Goal: Transaction & Acquisition: Purchase product/service

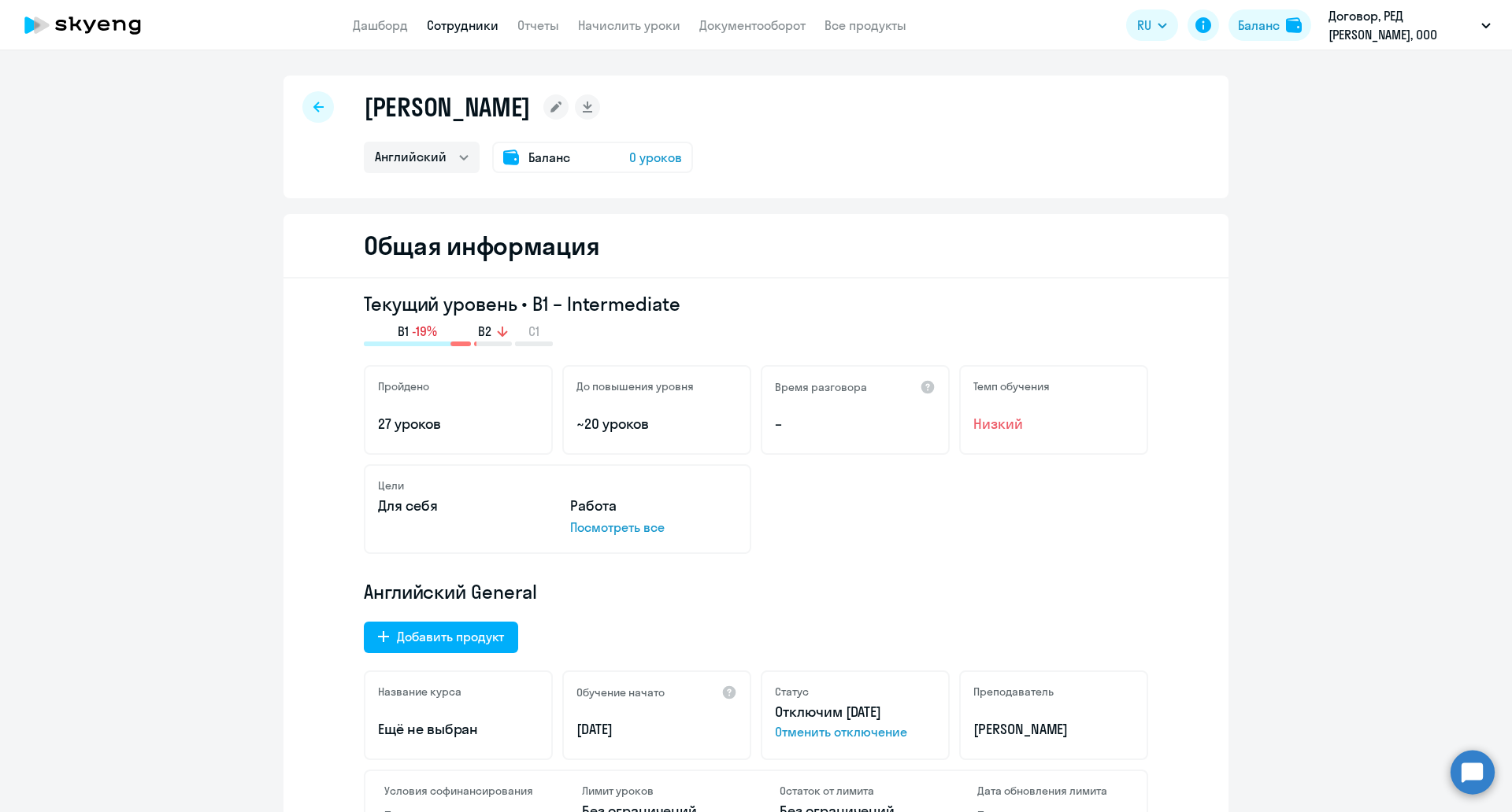
select select "english"
click at [713, 30] on link "Документооборот" at bounding box center [752, 25] width 106 height 15
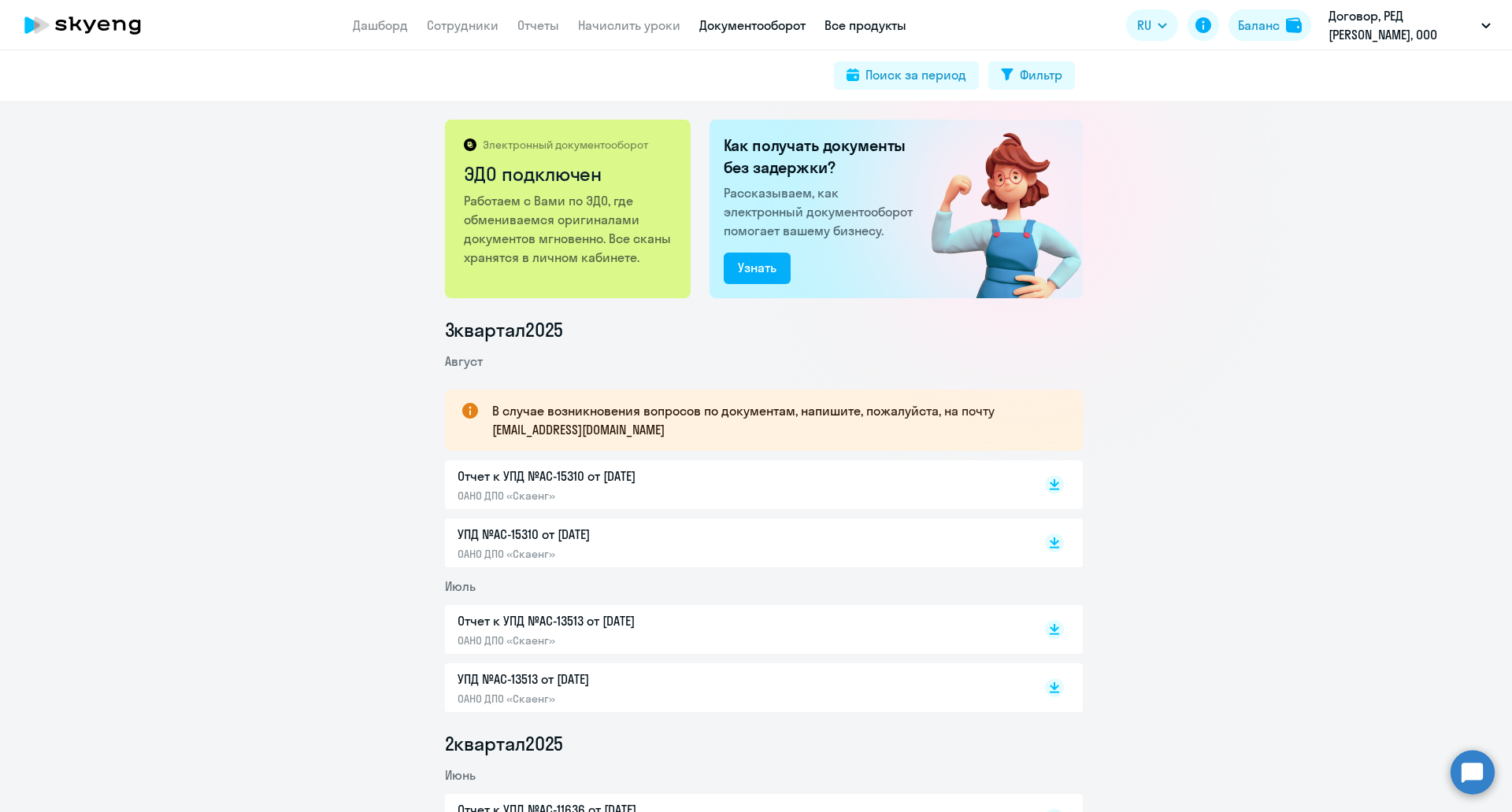
click at [850, 34] on app-menu-item-link "Все продукты" at bounding box center [866, 25] width 82 height 20
click at [660, 24] on link "Начислить уроки" at bounding box center [628, 25] width 102 height 15
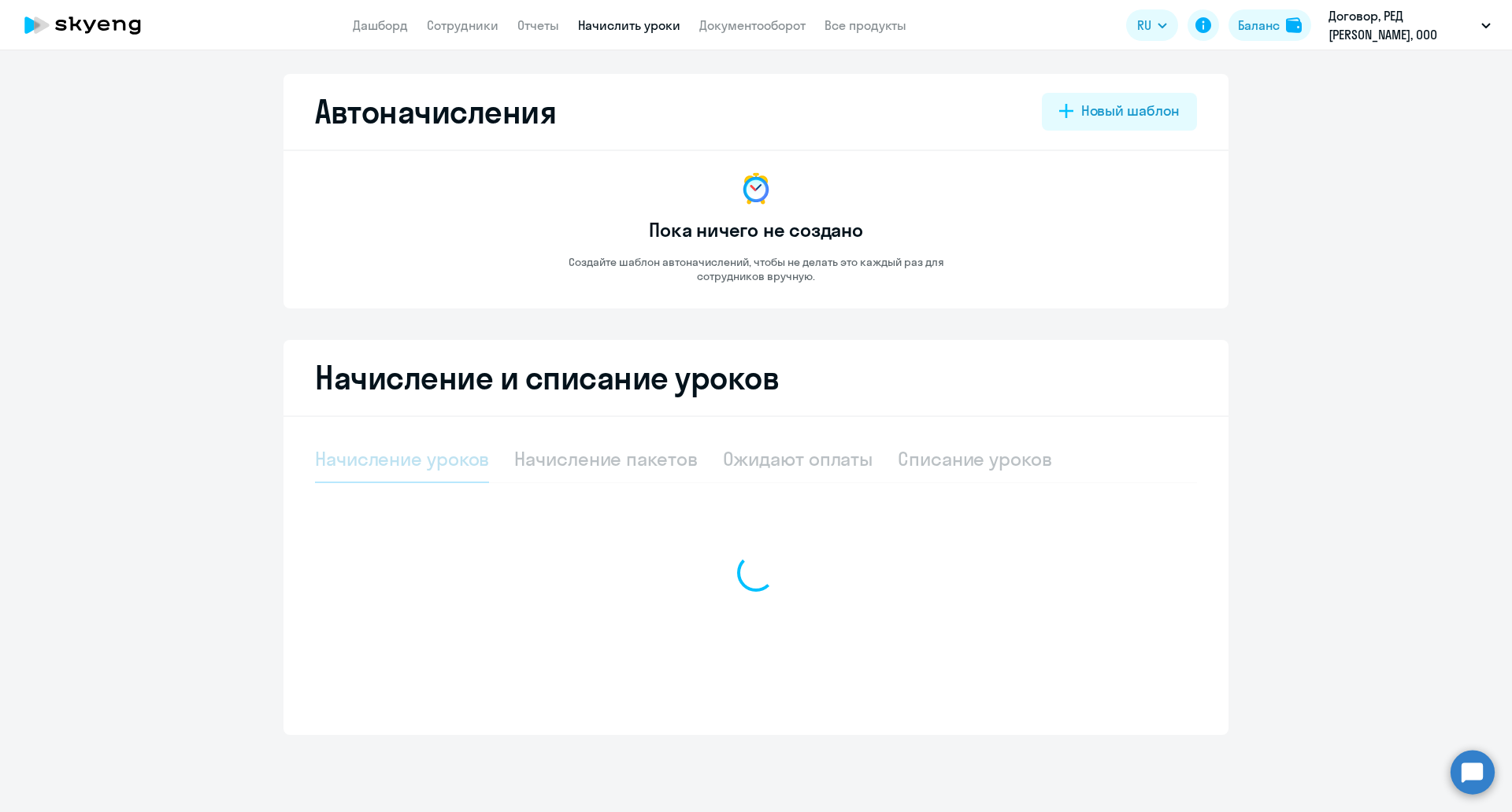
select select "10"
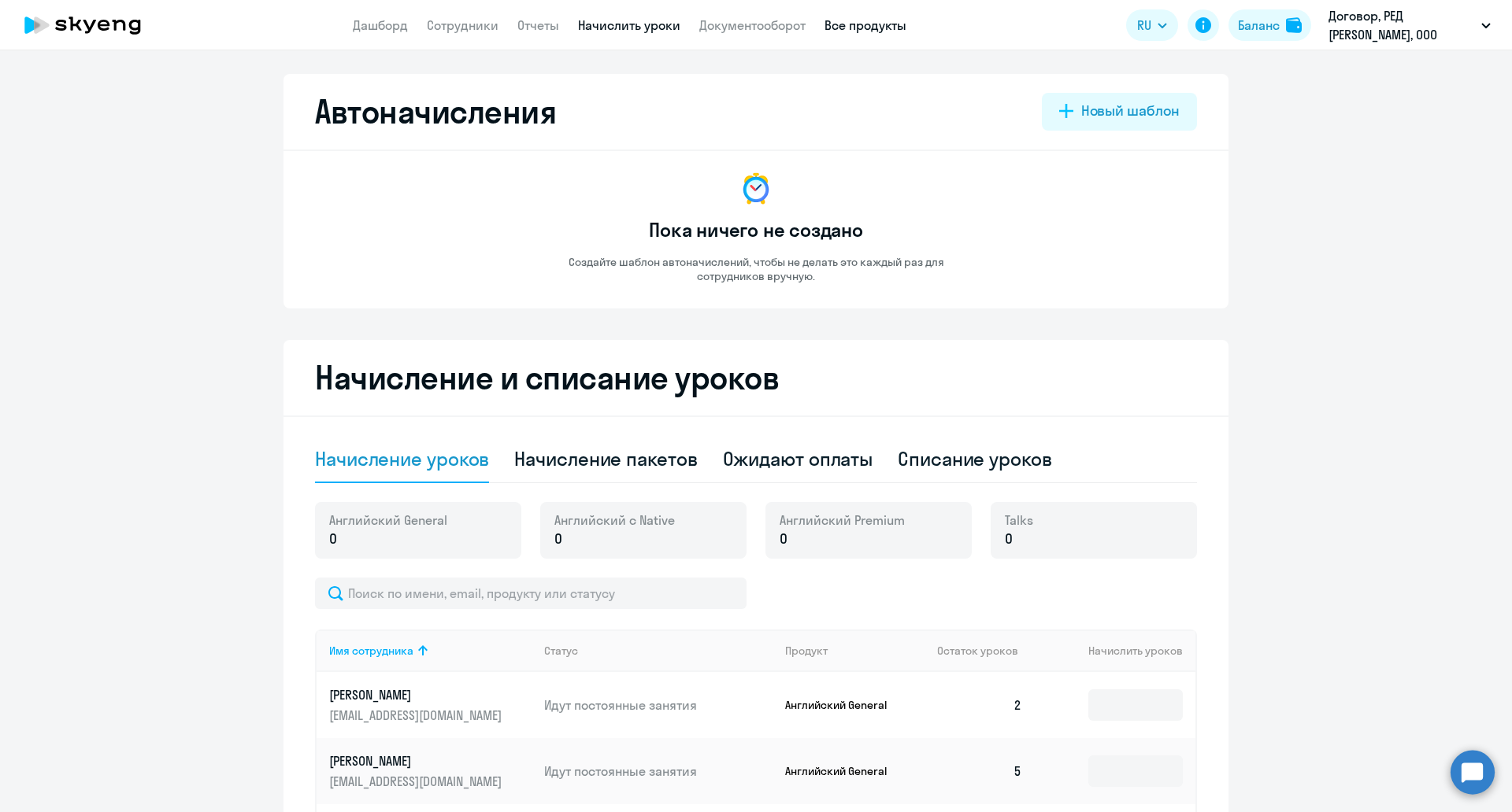
click at [898, 24] on link "Все продукты" at bounding box center [866, 25] width 82 height 15
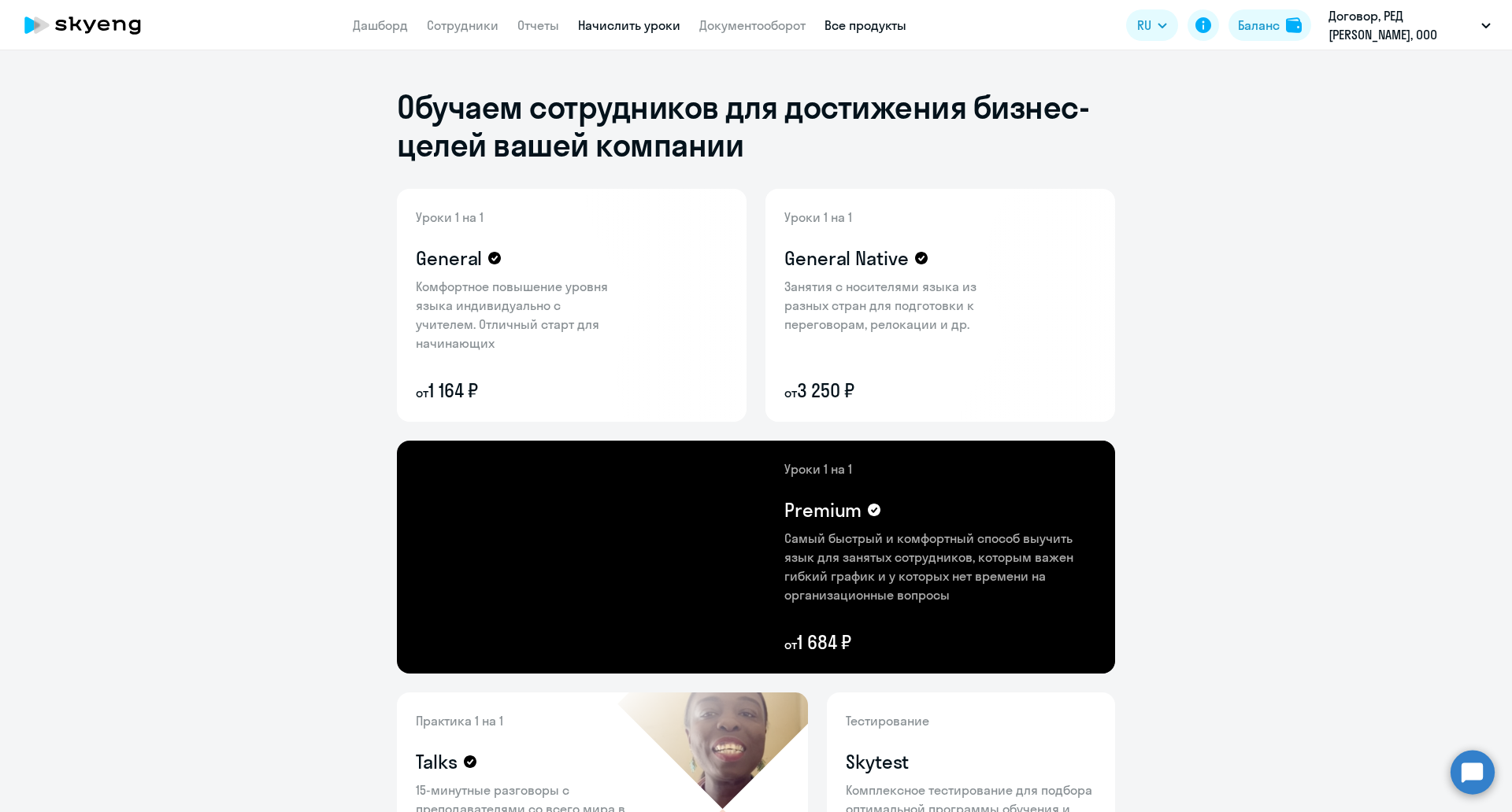
click at [648, 32] on link "Начислить уроки" at bounding box center [628, 25] width 102 height 15
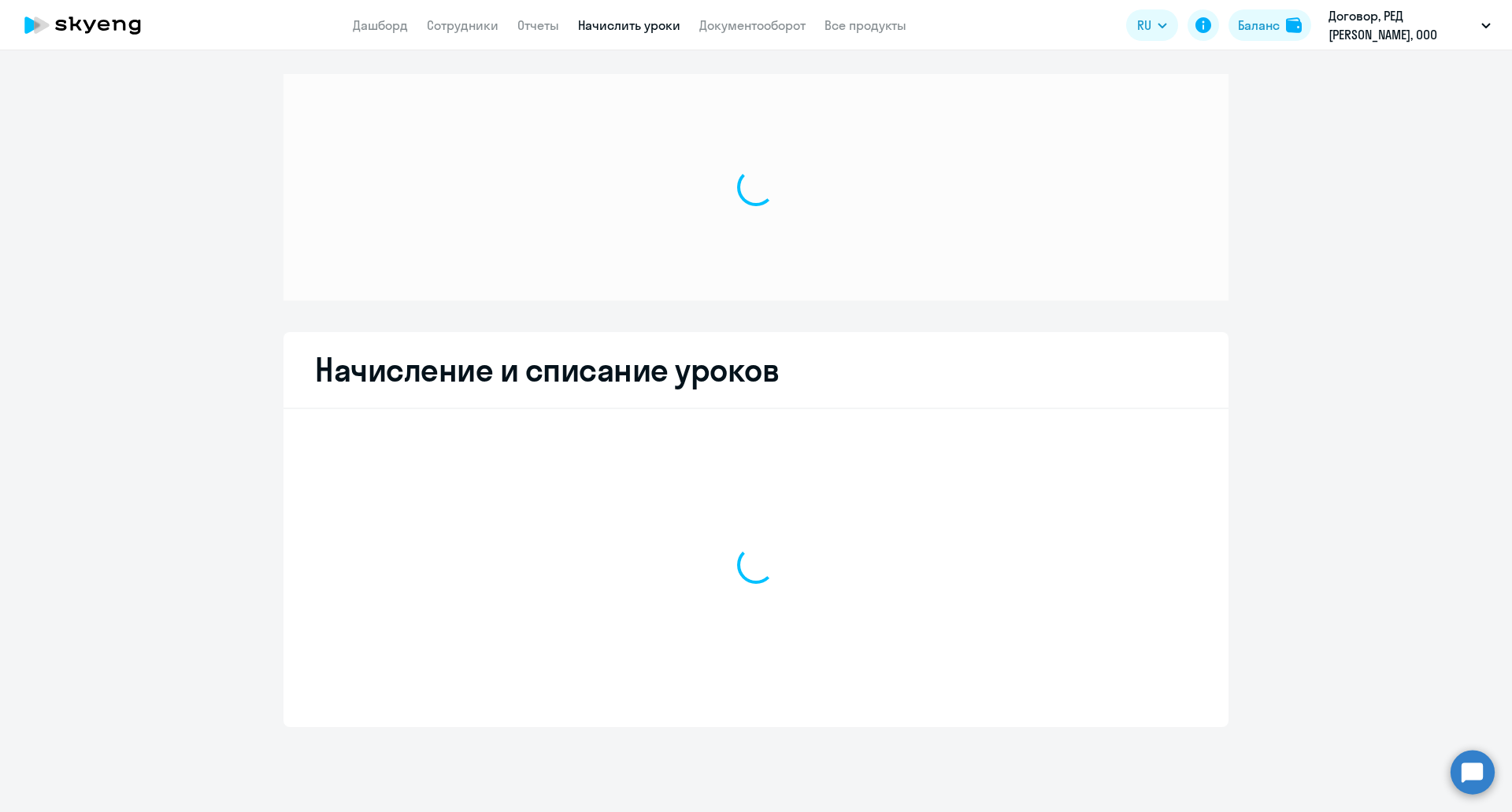
select select "10"
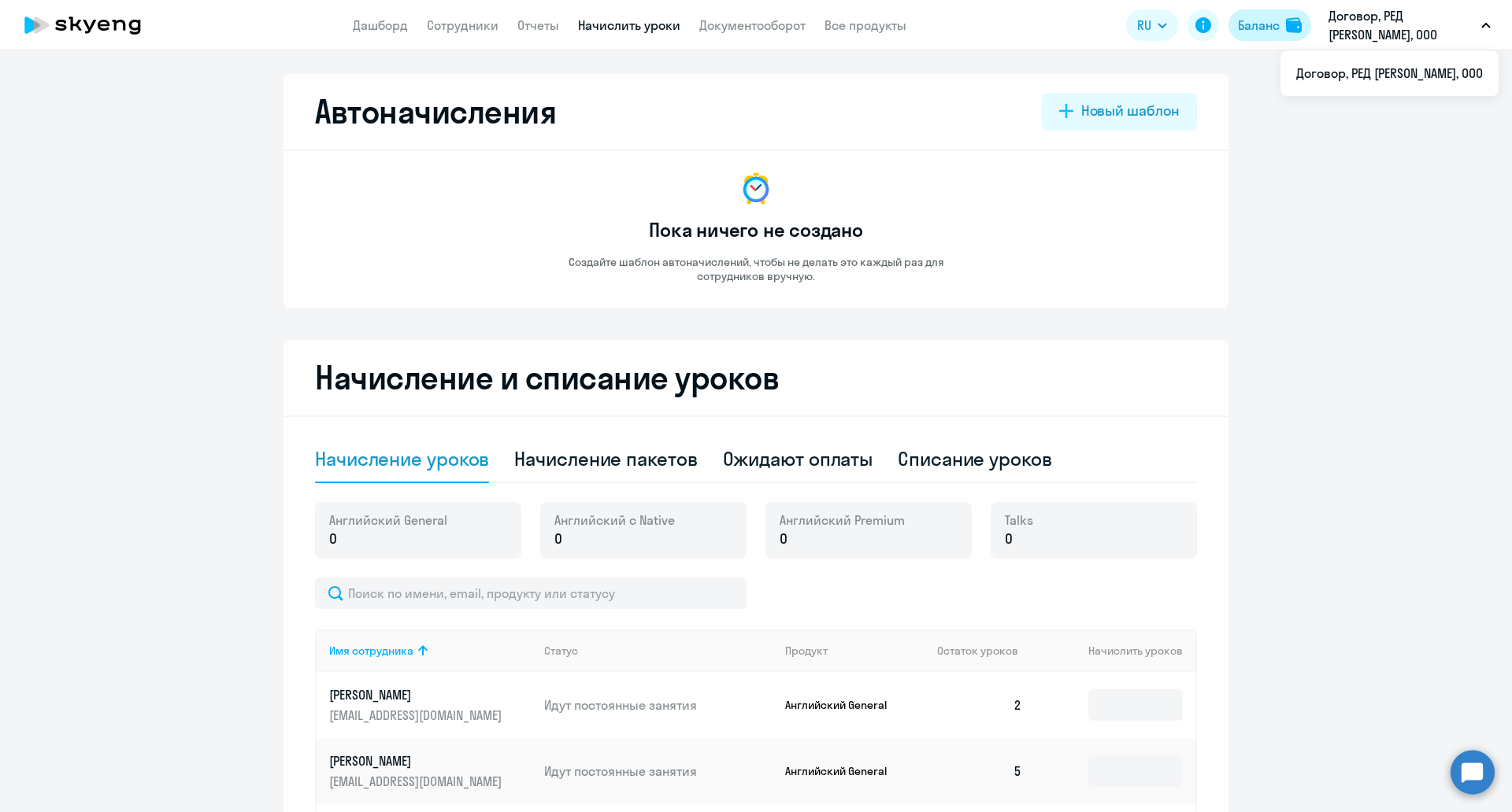
click at [1276, 17] on div "Баланс" at bounding box center [1258, 25] width 42 height 19
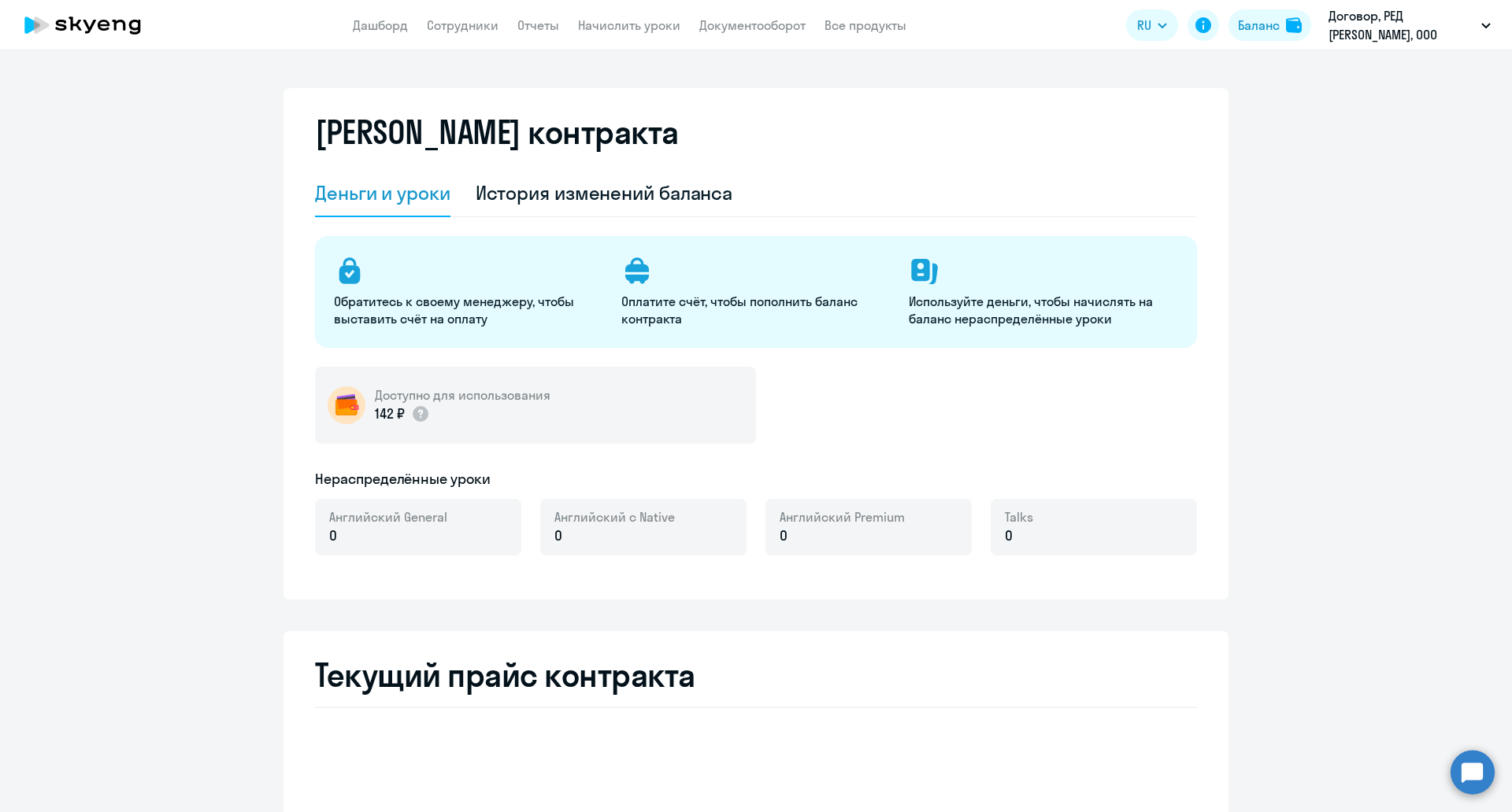
select select "english_adult_not_native_speaker"
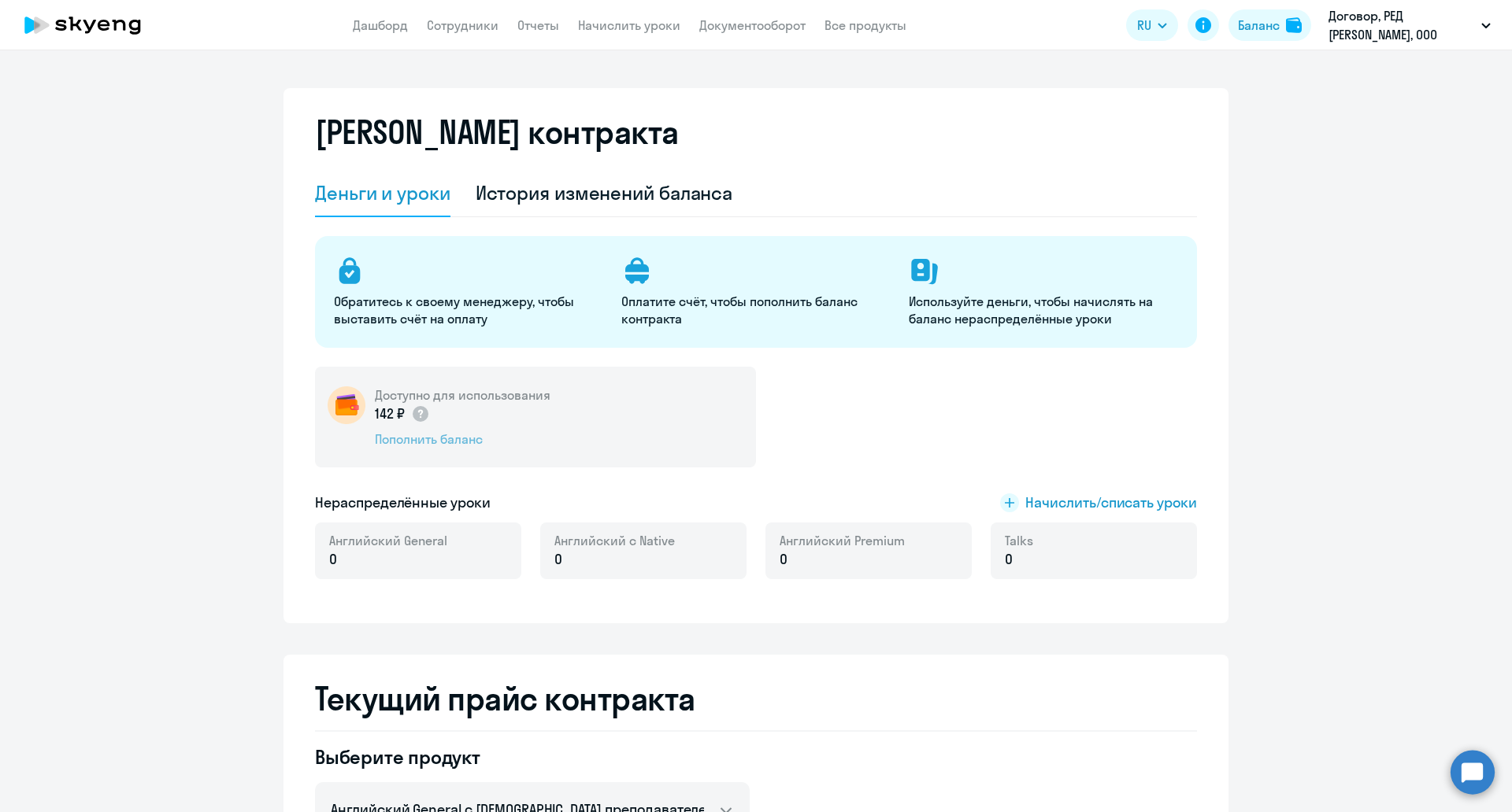
click at [417, 432] on div "Пополнить баланс" at bounding box center [462, 440] width 175 height 17
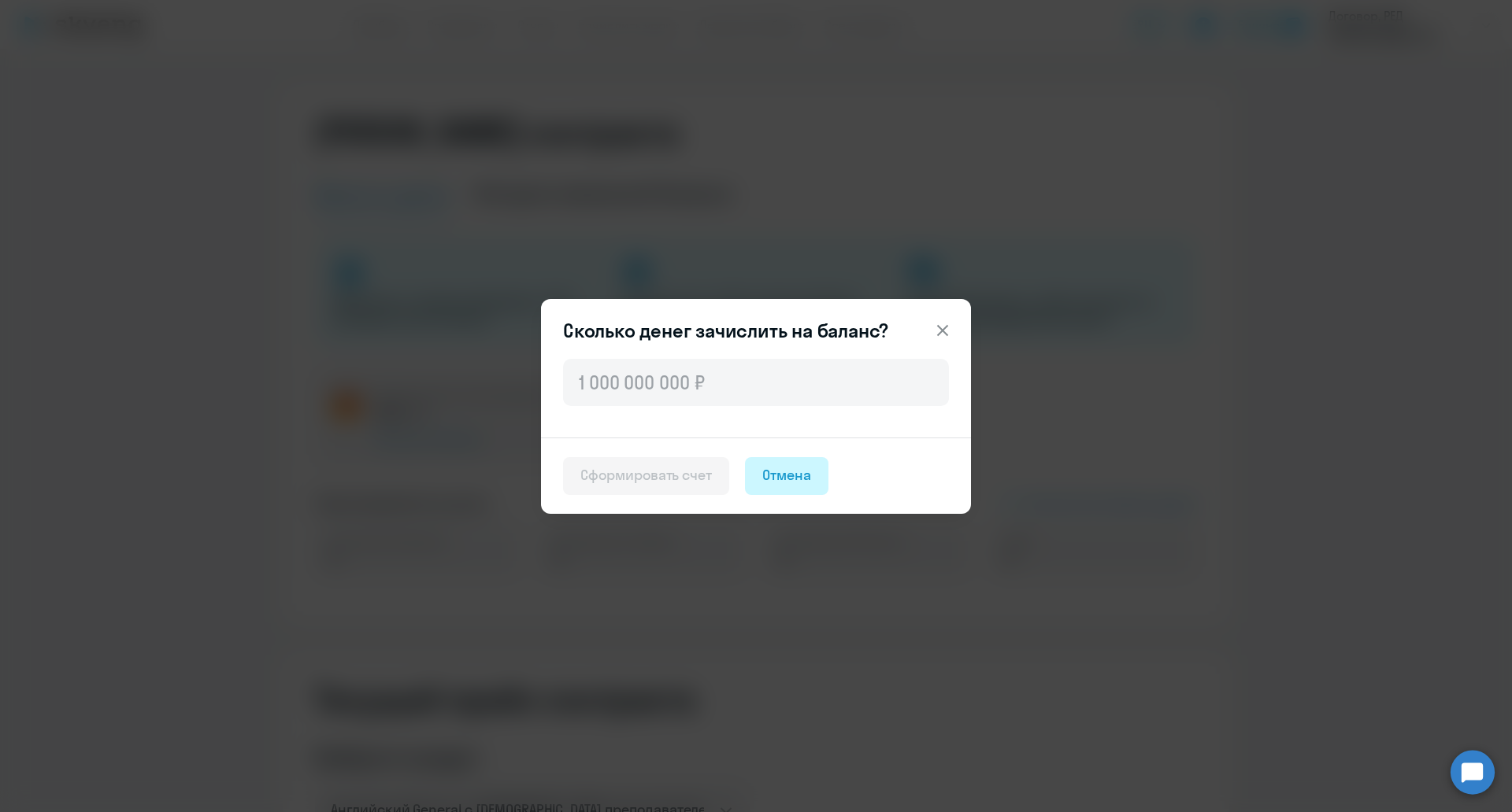
click at [801, 475] on div "Отмена" at bounding box center [786, 475] width 49 height 20
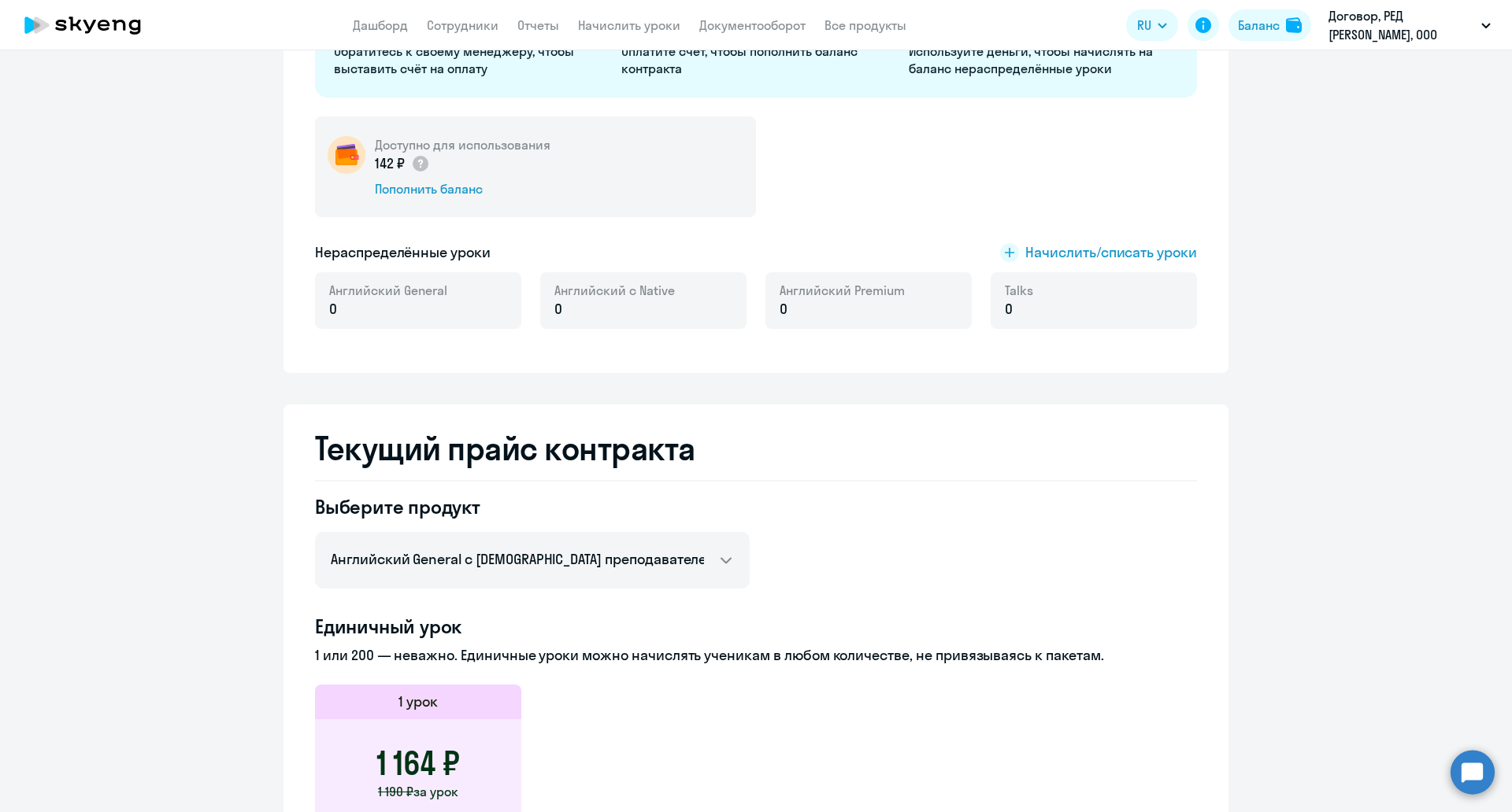
scroll to position [250, 0]
click at [355, 308] on p "0" at bounding box center [388, 309] width 118 height 20
click at [454, 192] on div "Пополнить баланс" at bounding box center [462, 190] width 175 height 17
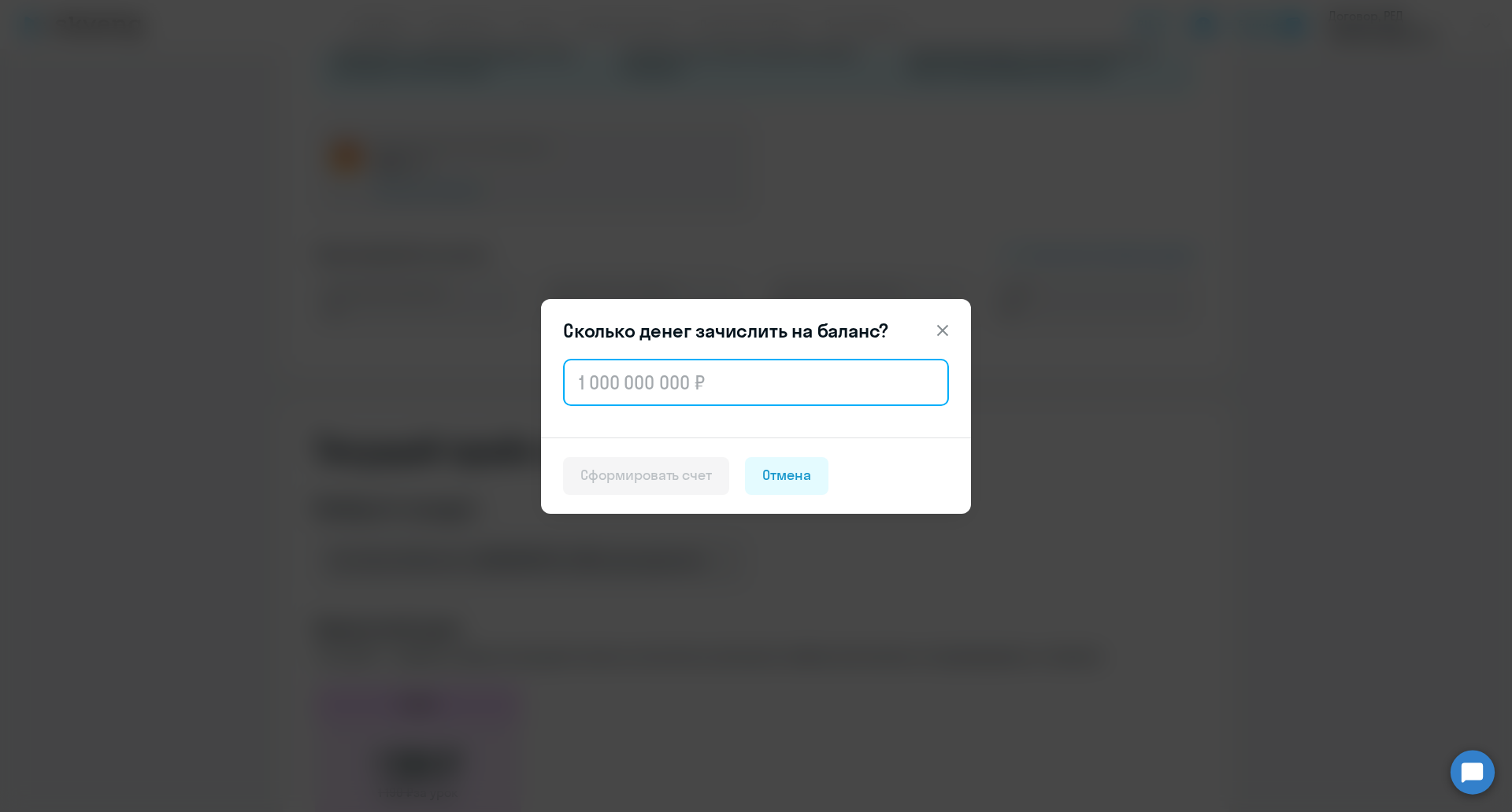
click at [649, 400] on input "text" at bounding box center [756, 382] width 386 height 47
type input "100 000"
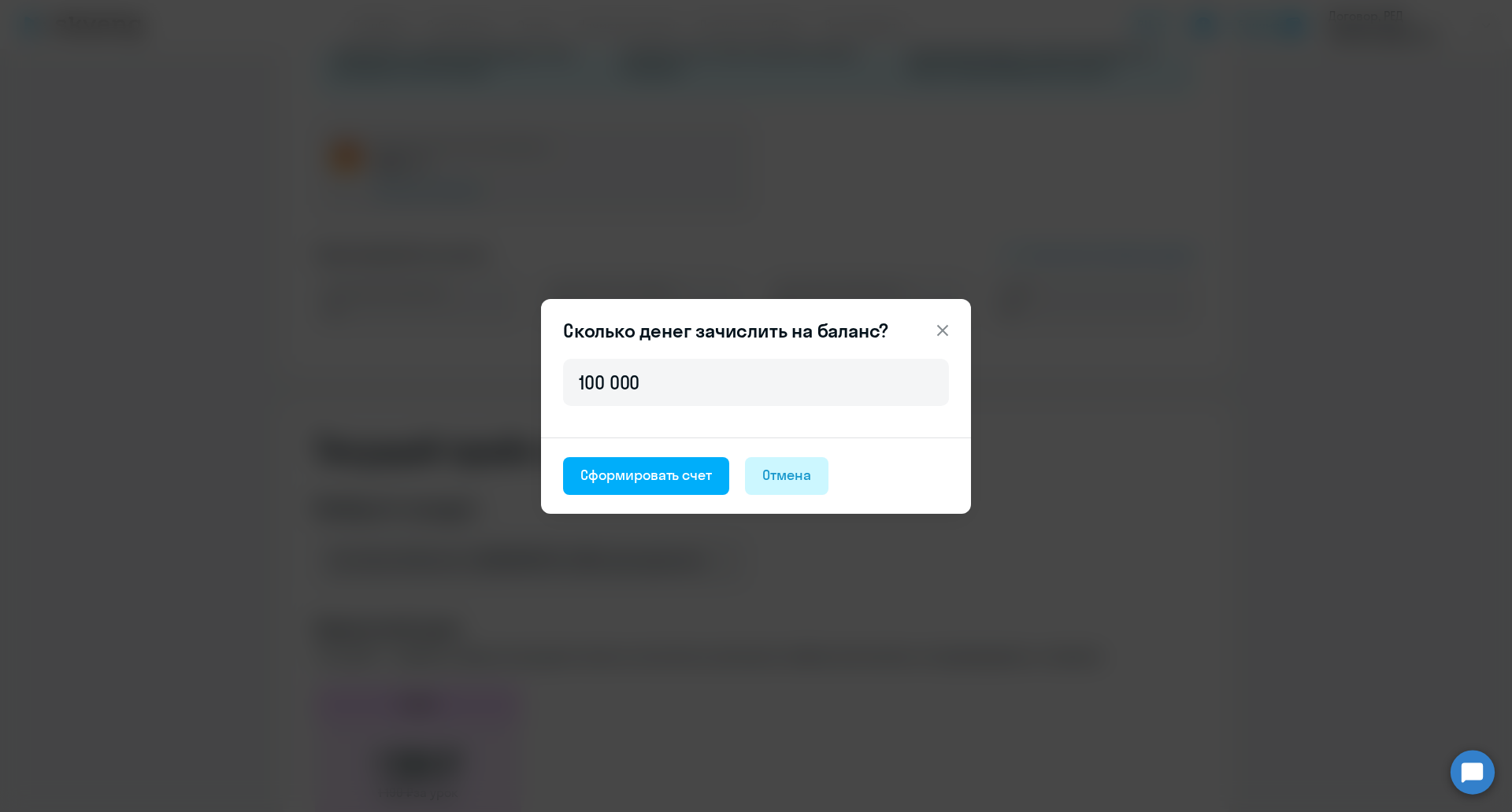
click at [791, 481] on div "Отмена" at bounding box center [786, 475] width 49 height 20
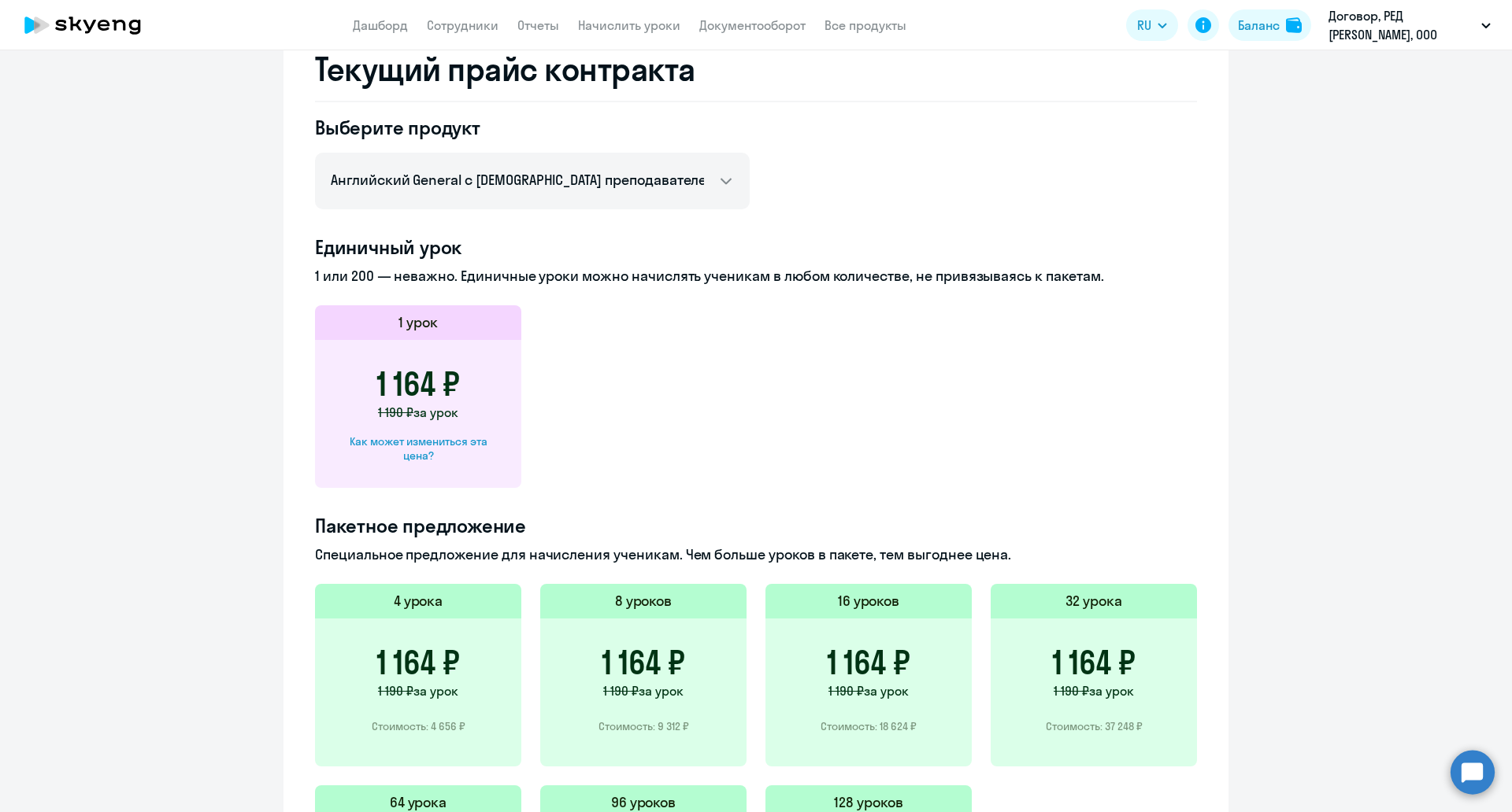
scroll to position [883, 0]
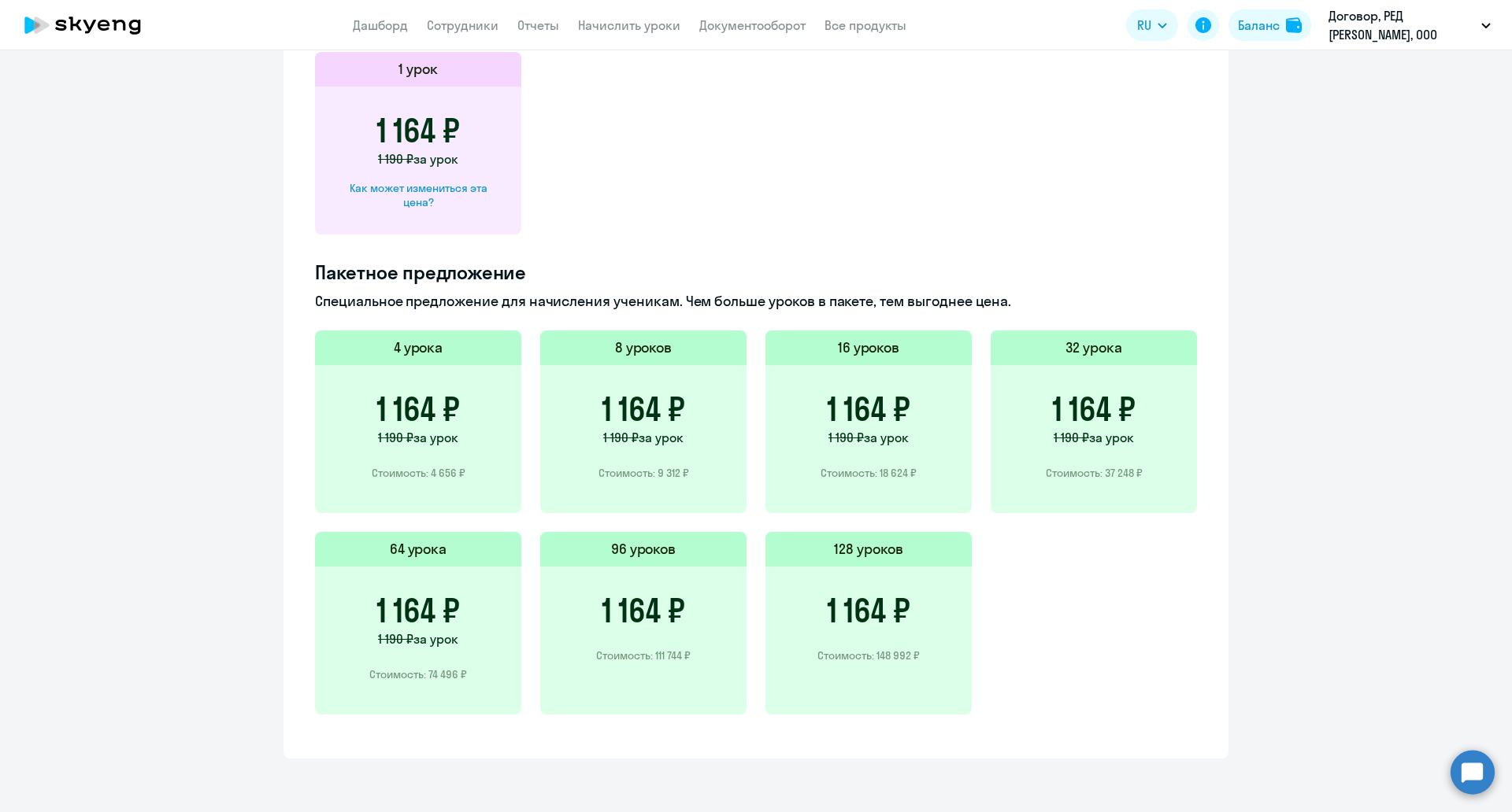
click at [884, 671] on div "1 164 ₽ Стоимость: 148 992 ₽" at bounding box center [868, 641] width 206 height 148
